Goal: Task Accomplishment & Management: Complete application form

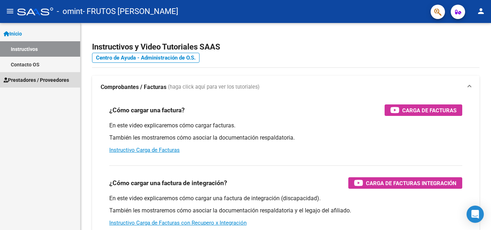
click at [57, 81] on span "Prestadores / Proveedores" at bounding box center [36, 80] width 65 height 8
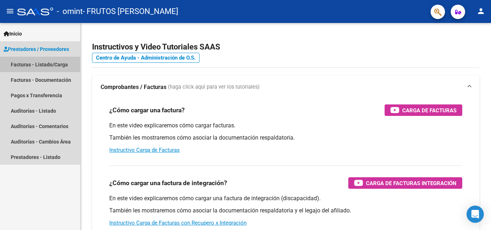
click at [49, 65] on link "Facturas - Listado/Carga" at bounding box center [40, 64] width 80 height 15
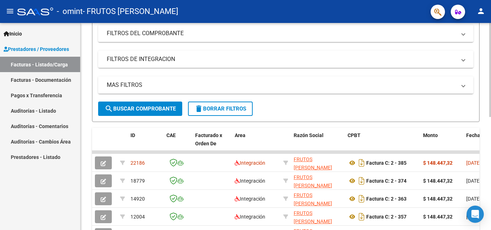
click at [491, 145] on div at bounding box center [490, 123] width 2 height 94
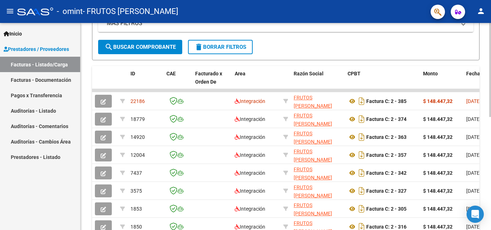
click at [490, 173] on div at bounding box center [490, 152] width 2 height 94
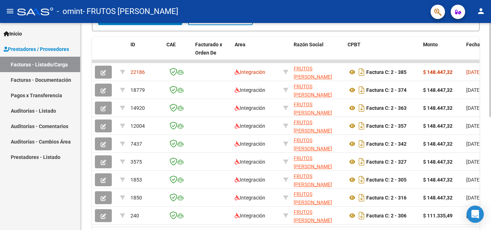
scroll to position [206, 0]
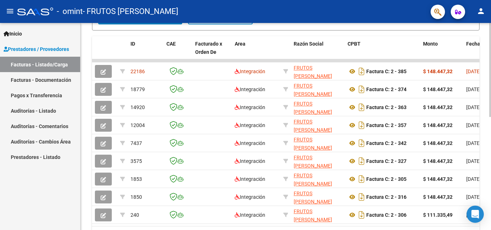
click at [491, 125] on div at bounding box center [490, 166] width 2 height 94
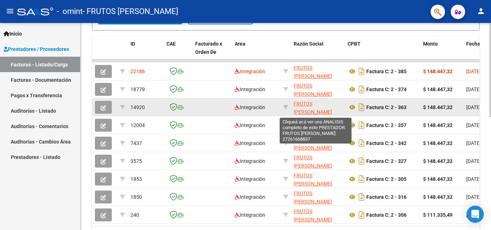
click at [297, 105] on span "FRUTOS [PERSON_NAME]" at bounding box center [313, 108] width 38 height 14
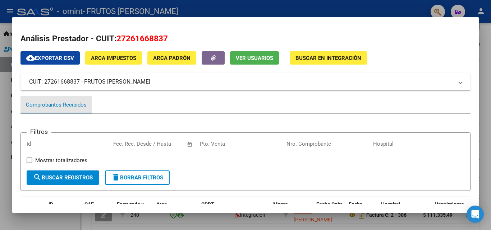
click at [90, 105] on div "Comprobantes Recibidos" at bounding box center [56, 104] width 72 height 17
click at [406, 51] on div "cloud_download Exportar CSV ARCA Impuestos ARCA Padrón Ver Usuarios Buscar en I…" at bounding box center [245, 231] width 450 height 360
click at [3, 140] on div at bounding box center [245, 115] width 491 height 230
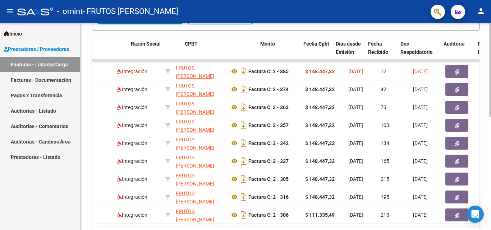
scroll to position [0, 180]
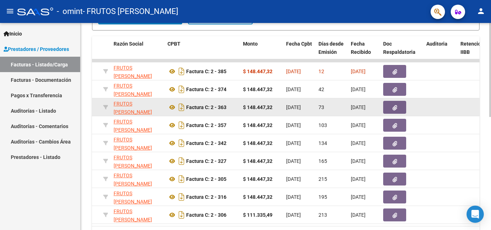
click at [393, 108] on icon "button" at bounding box center [395, 107] width 5 height 5
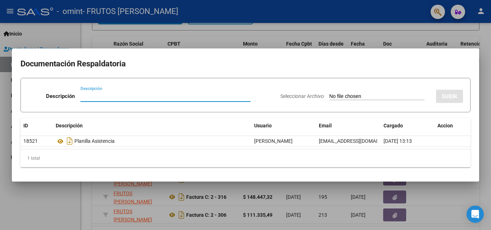
click at [128, 94] on input "Descripción" at bounding box center [166, 96] width 170 height 6
click at [87, 97] on input "[PERSON_NAME] x" at bounding box center [166, 96] width 170 height 6
type input "recibo x"
click at [349, 96] on input "Seleccionar Archivo" at bounding box center [376, 96] width 95 height 7
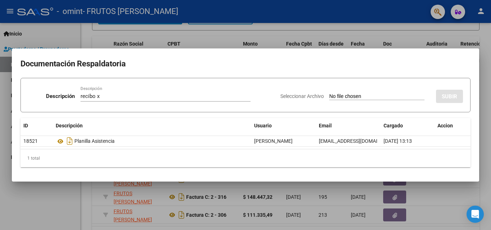
type input "C:\fakepath\[PERSON_NAME] recibo x.pdf"
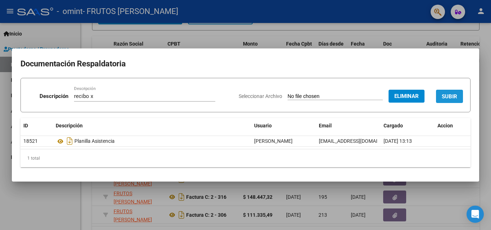
click at [446, 98] on span "SUBIR" at bounding box center [449, 96] width 15 height 6
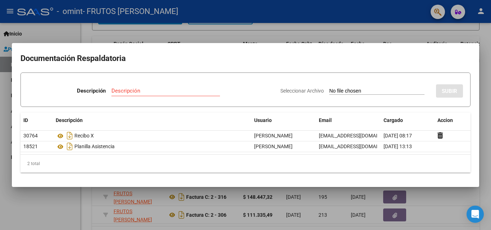
click at [400, 27] on div at bounding box center [245, 115] width 491 height 230
